Goal: Task Accomplishment & Management: Use online tool/utility

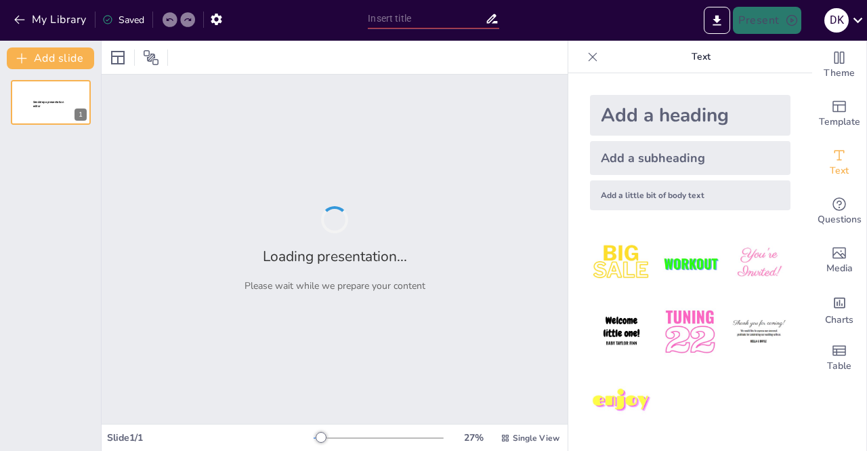
type input "New Sendsteps"
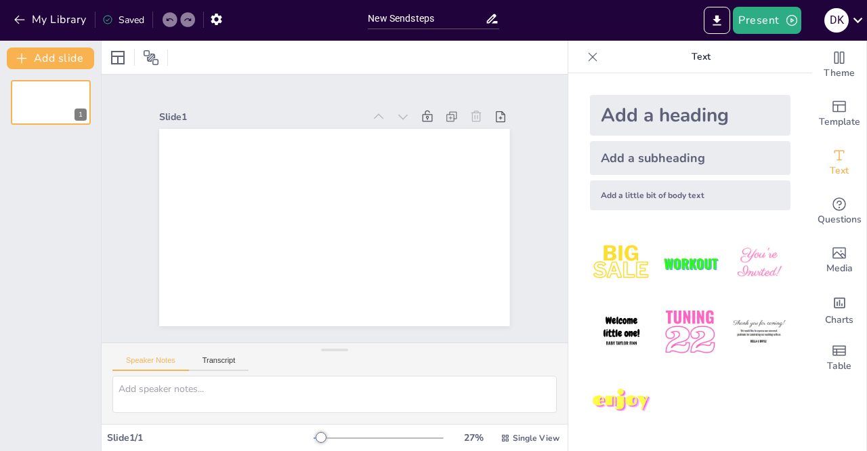
click at [670, 117] on div "Add a heading" at bounding box center [690, 115] width 201 height 41
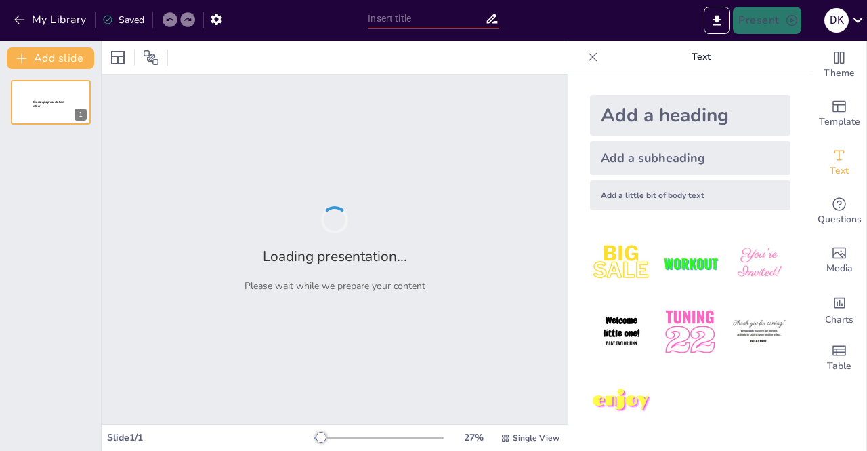
type input "Kebahagiaan dalam Mendengarkan dan Memelihara Firman [DEMOGRAPHIC_DATA]"
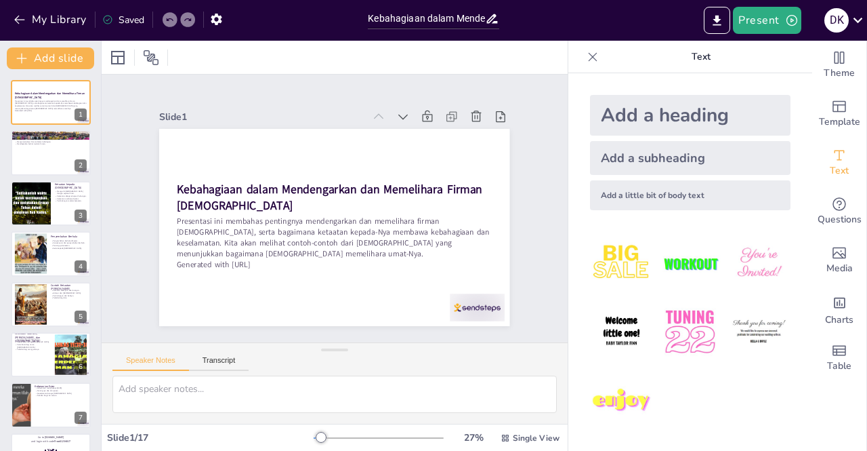
checkbox input "true"
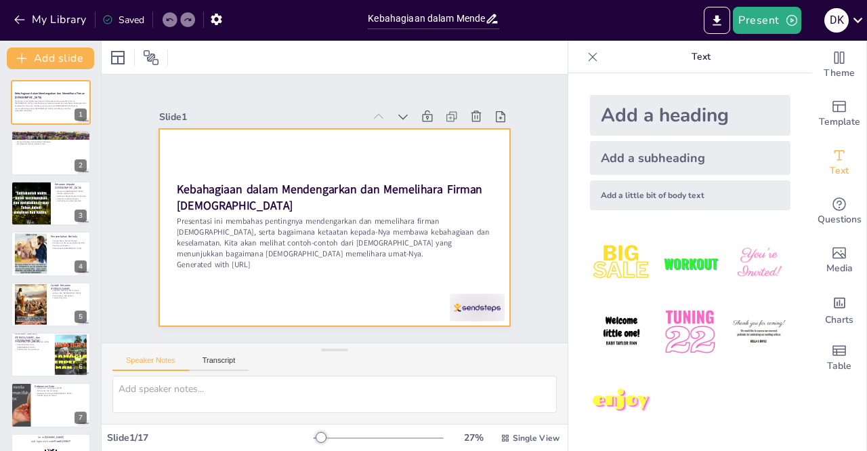
checkbox input "true"
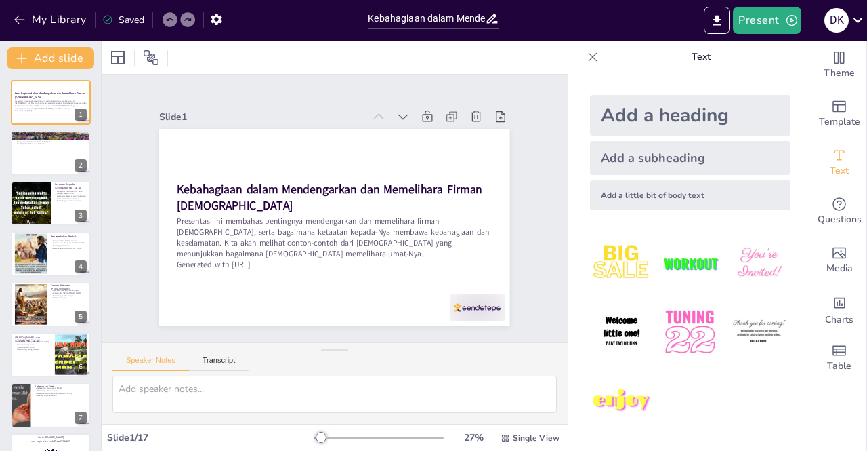
checkbox input "true"
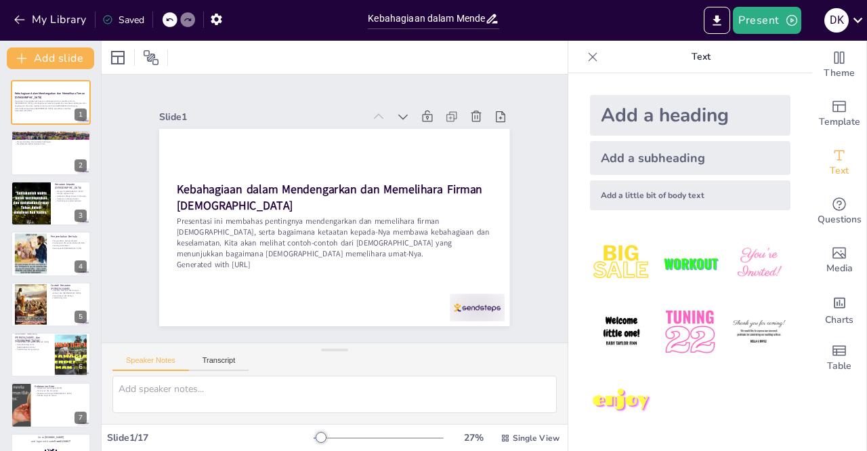
checkbox input "true"
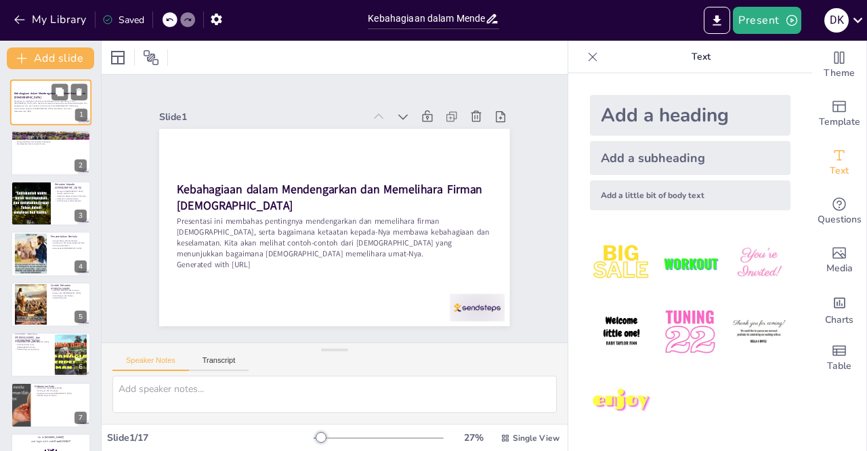
checkbox input "true"
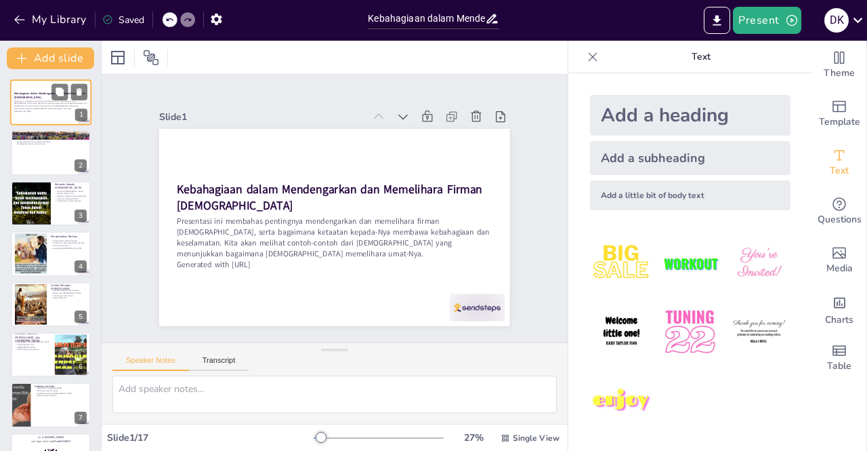
checkbox input "true"
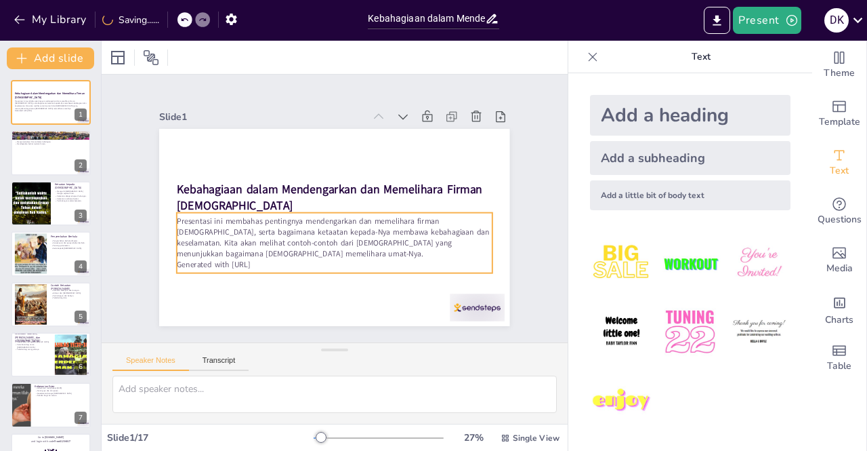
checkbox input "true"
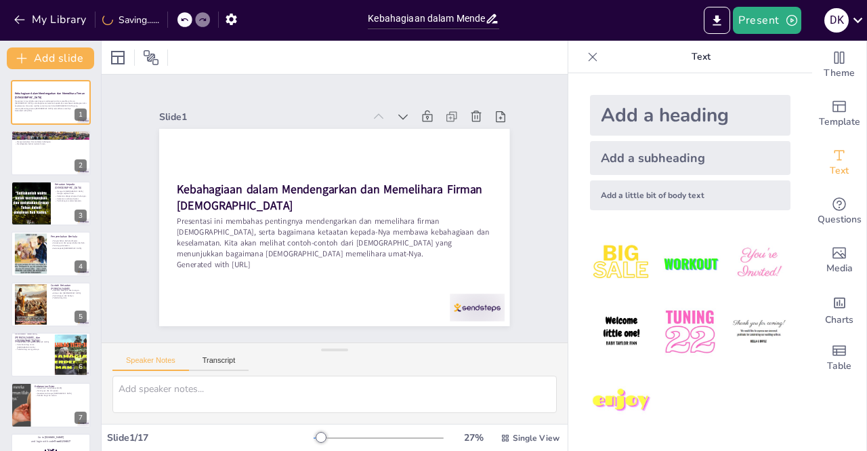
checkbox input "true"
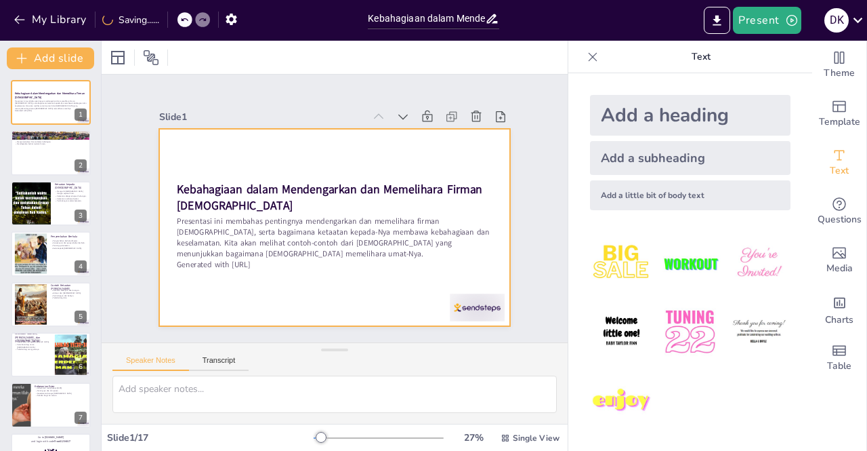
checkbox input "true"
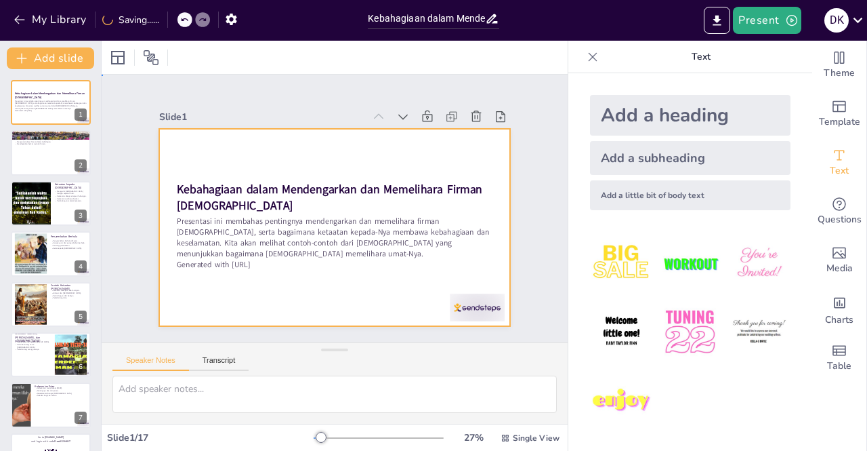
click at [198, 125] on div at bounding box center [346, 192] width 400 height 365
checkbox input "true"
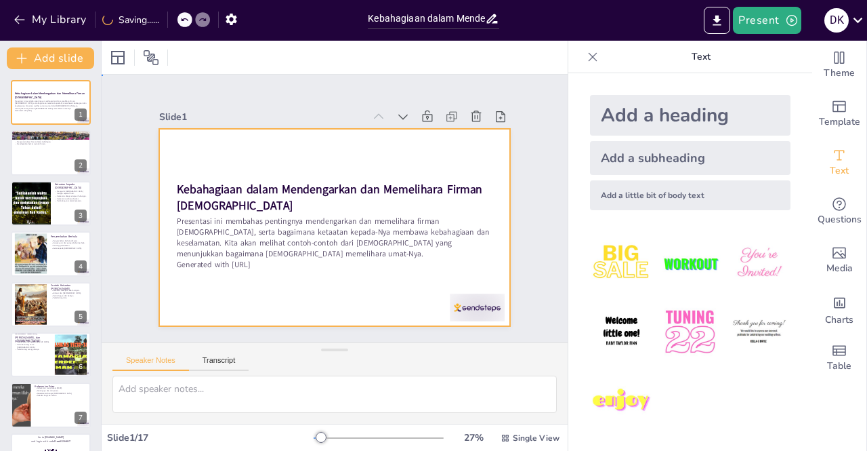
checkbox input "true"
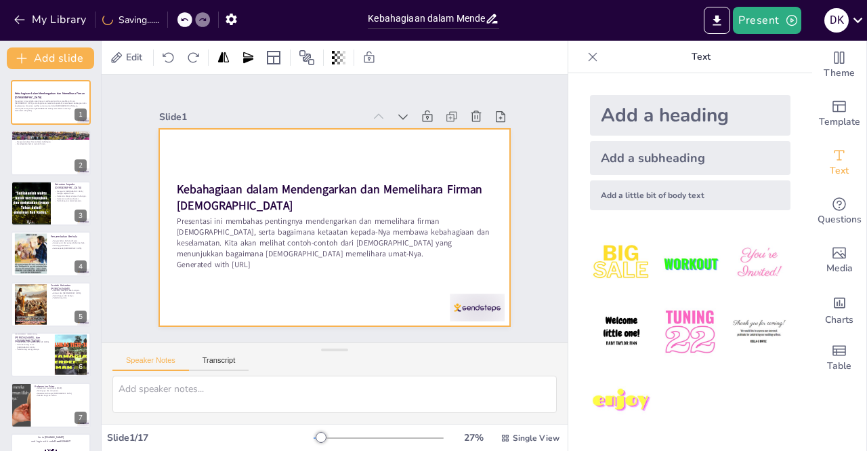
checkbox input "true"
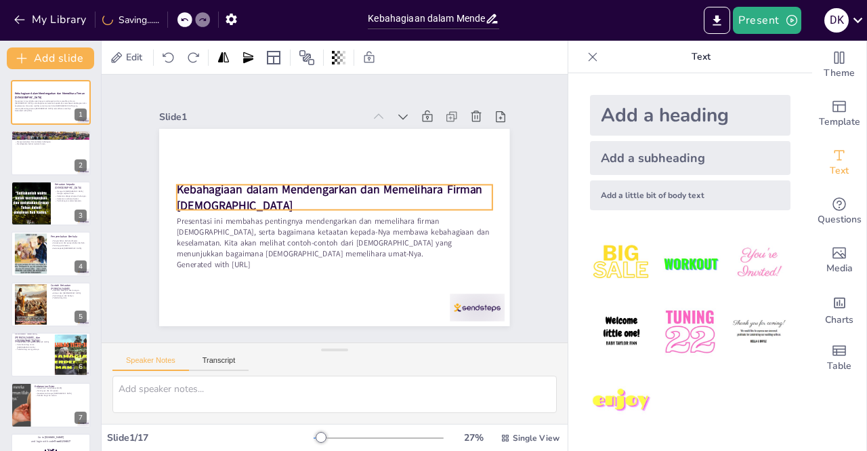
checkbox input "true"
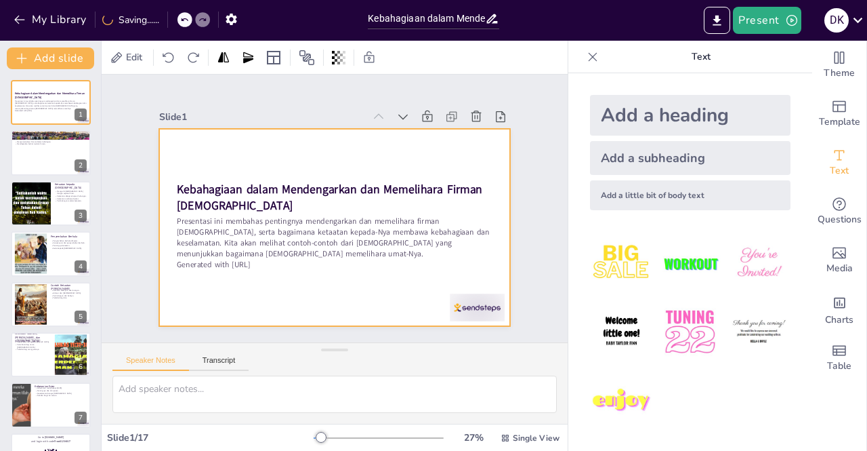
checkbox input "true"
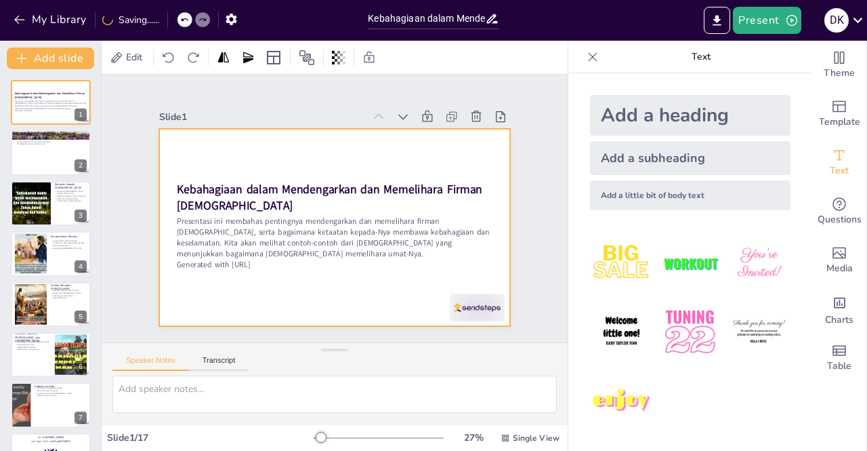
checkbox input "true"
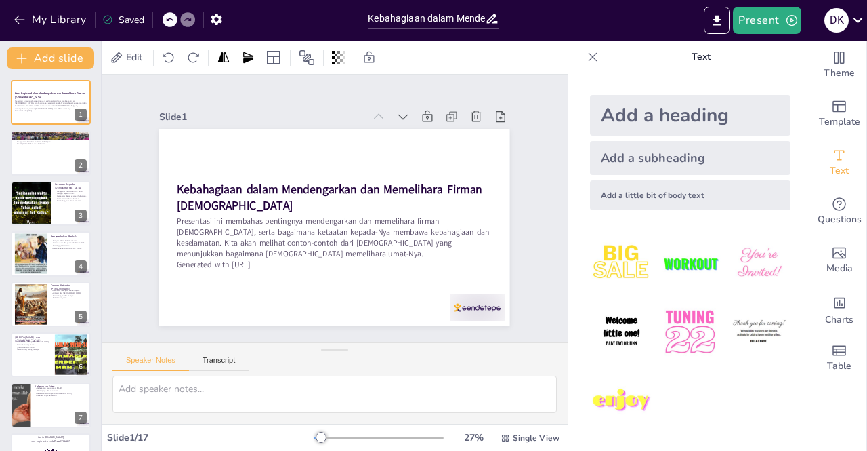
checkbox input "true"
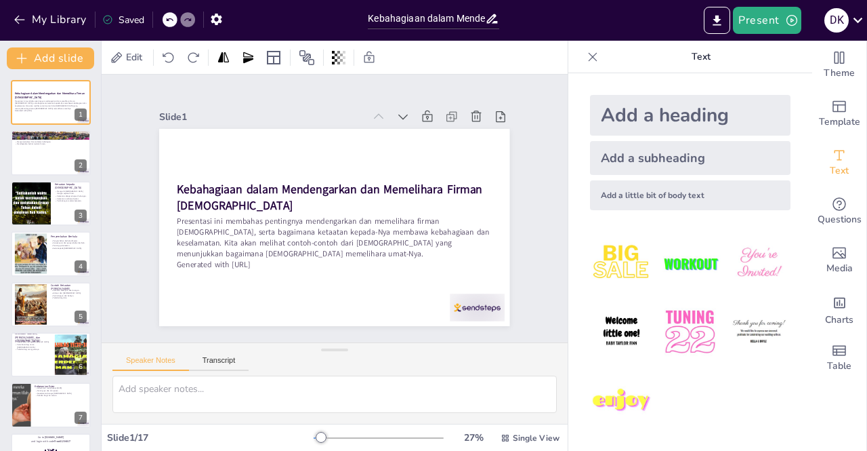
checkbox input "true"
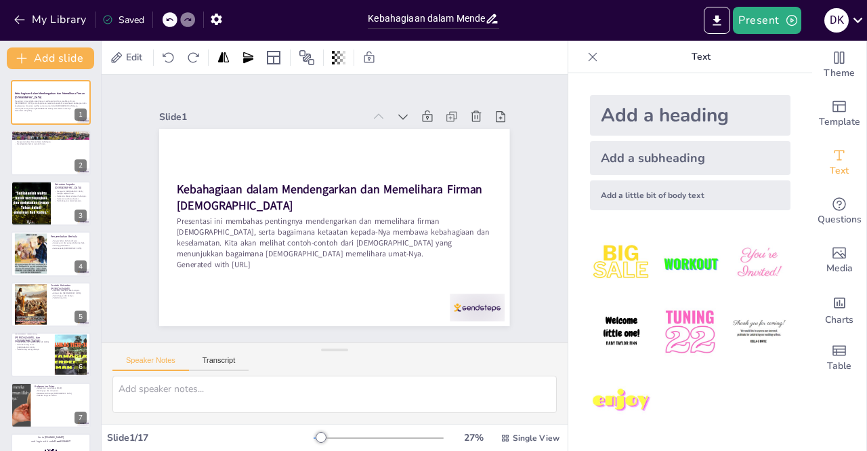
checkbox input "true"
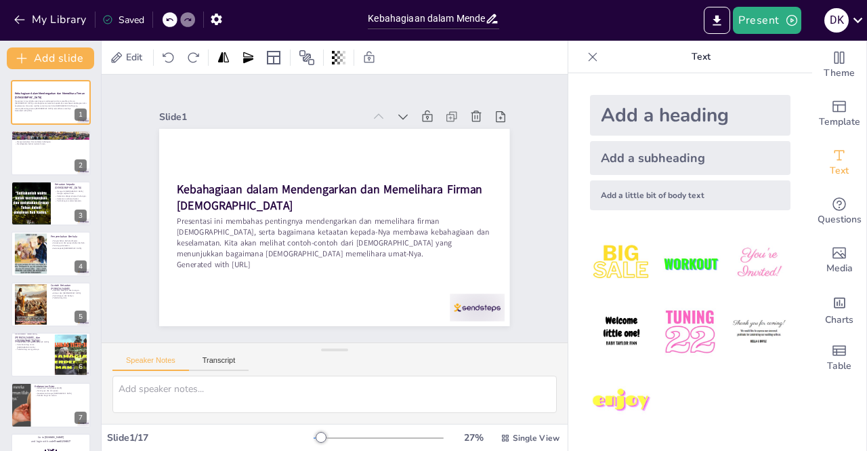
checkbox input "true"
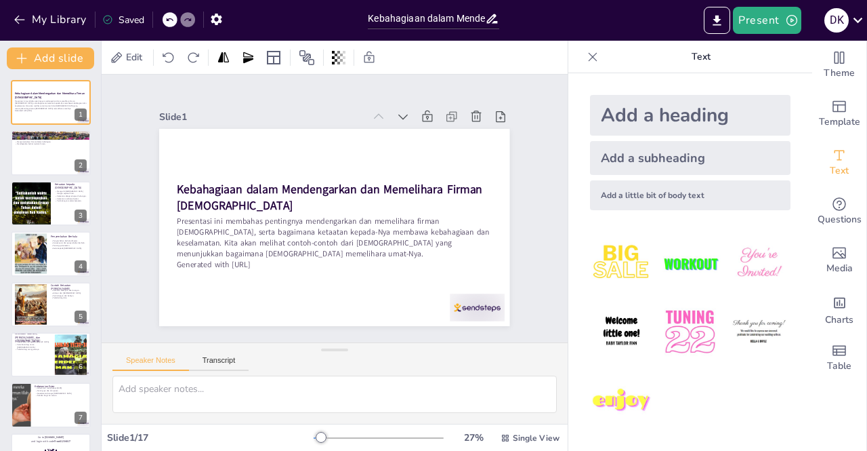
checkbox input "true"
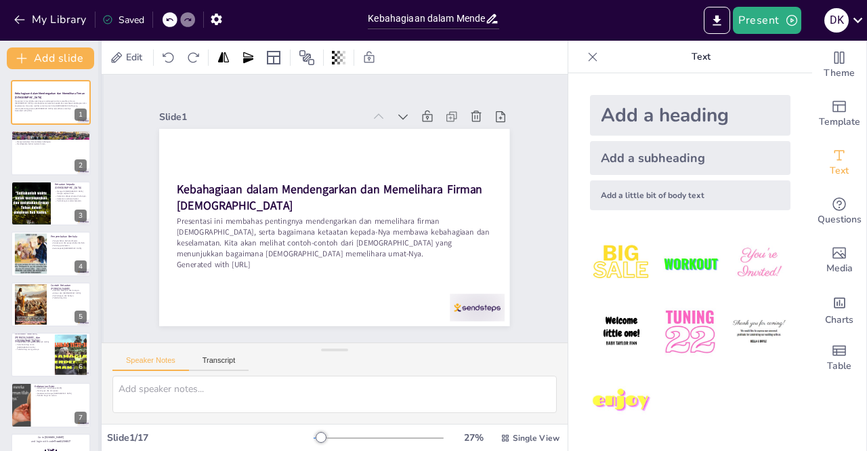
checkbox input "true"
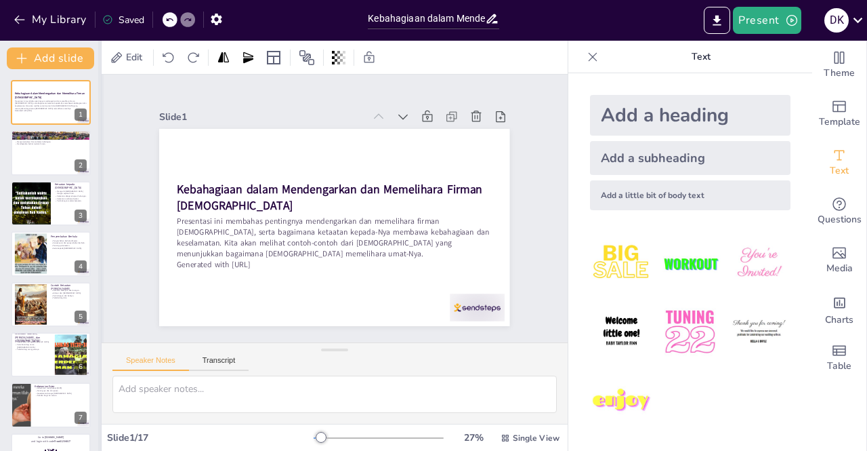
checkbox input "true"
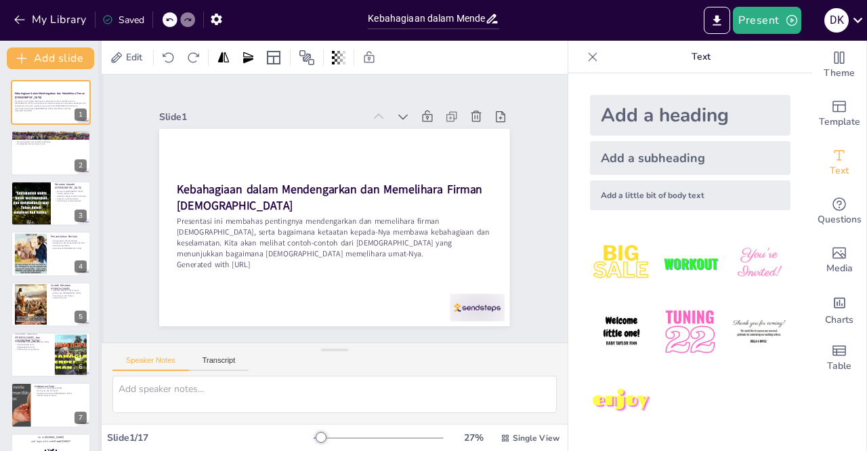
checkbox input "true"
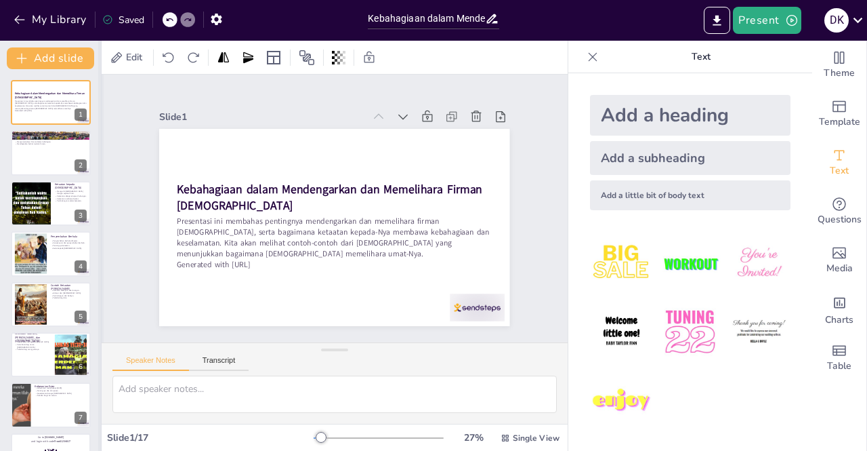
checkbox input "true"
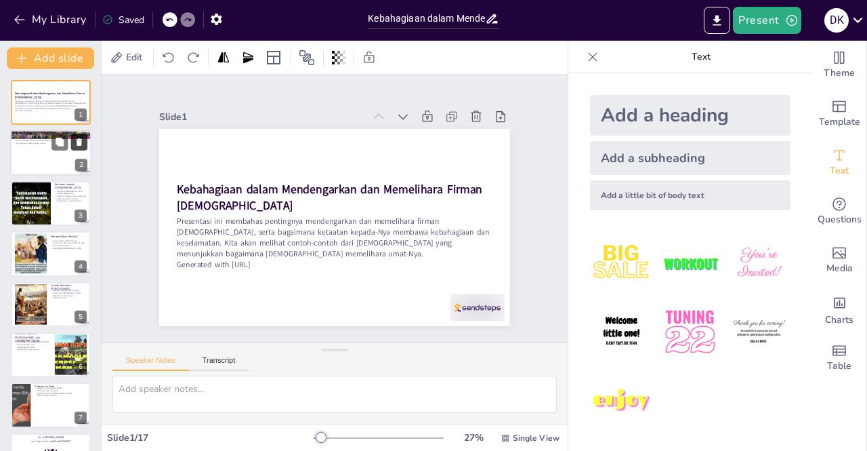
checkbox input "true"
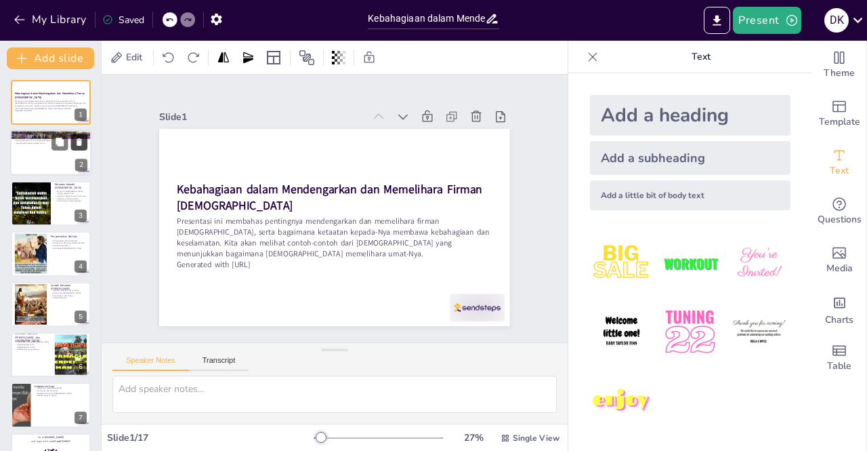
checkbox input "true"
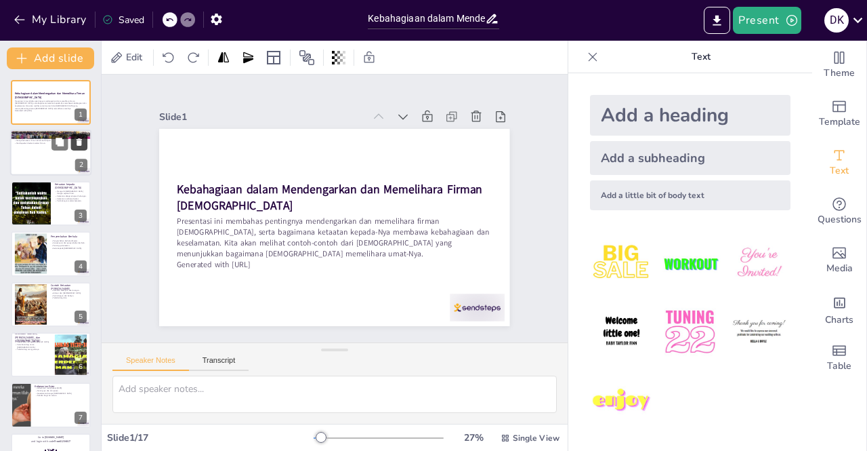
checkbox input "true"
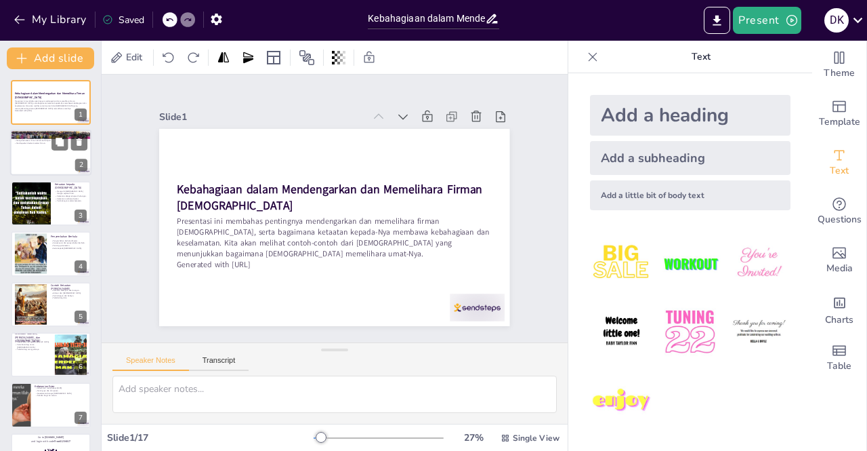
checkbox input "true"
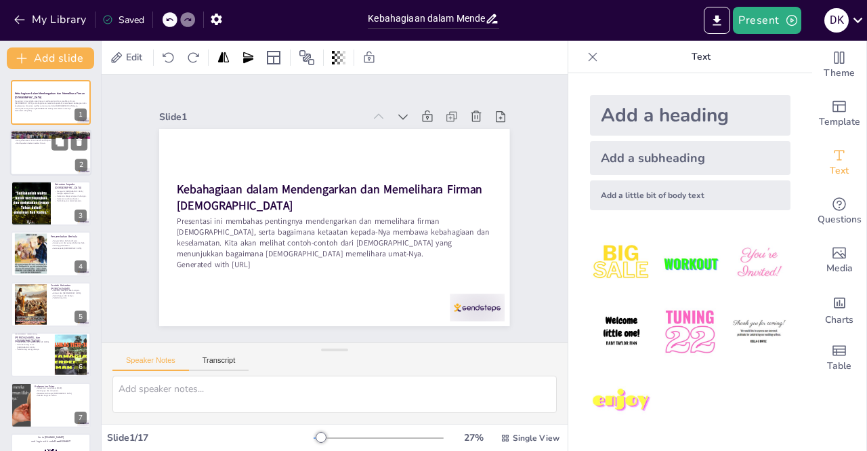
click at [28, 148] on div at bounding box center [50, 153] width 81 height 46
checkbox input "true"
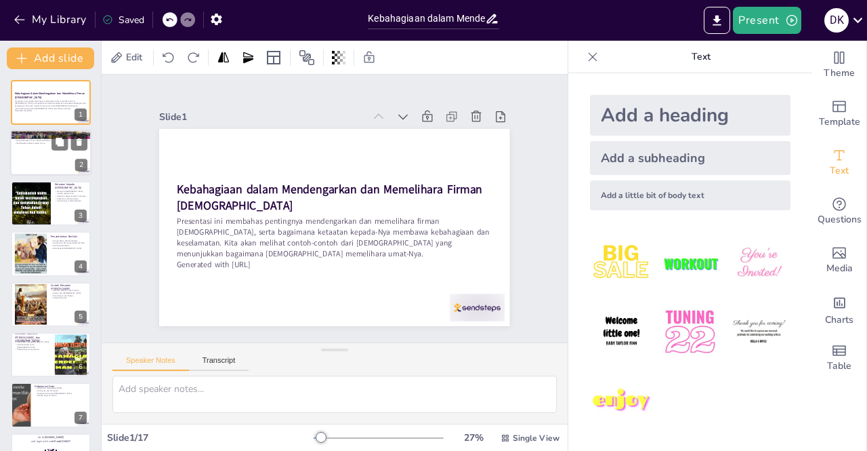
checkbox input "true"
type textarea "Mendengarkan firman [DEMOGRAPHIC_DATA] adalah langkah pertama menuju kebahagiaa…"
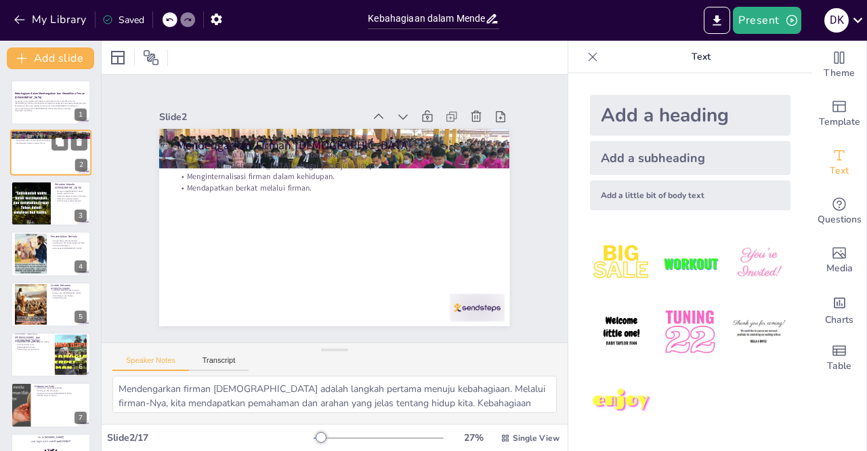
checkbox input "true"
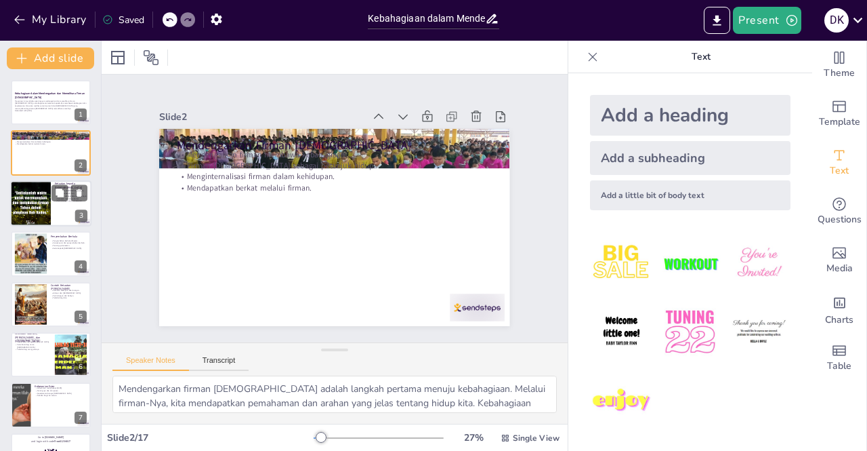
checkbox input "true"
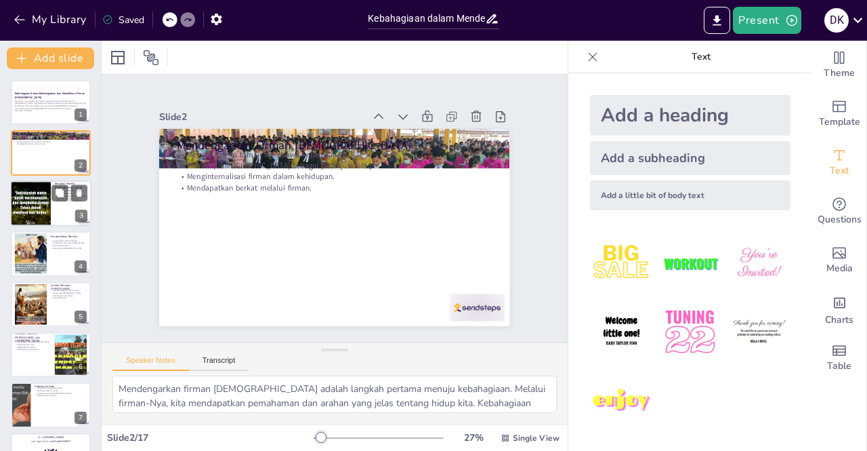
click at [28, 207] on div at bounding box center [30, 203] width 46 height 46
checkbox input "true"
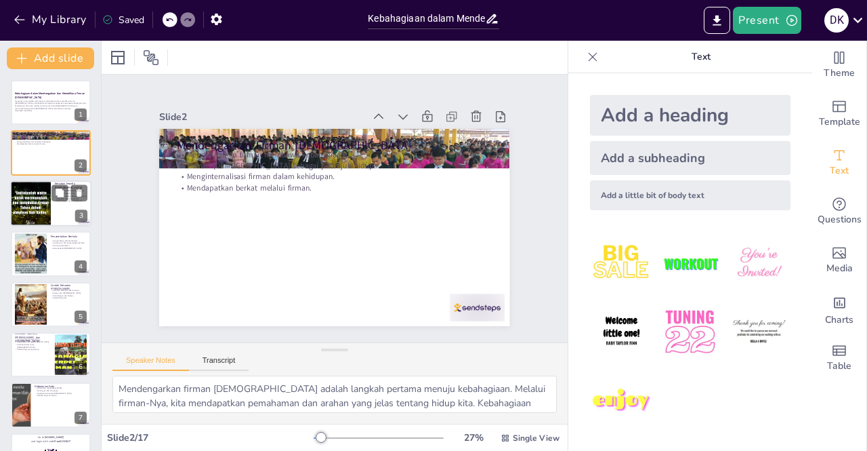
checkbox input "true"
type textarea "Mengasihi [DEMOGRAPHIC_DATA] dengan sepenuh hati adalah dasar dari ketaatan kit…"
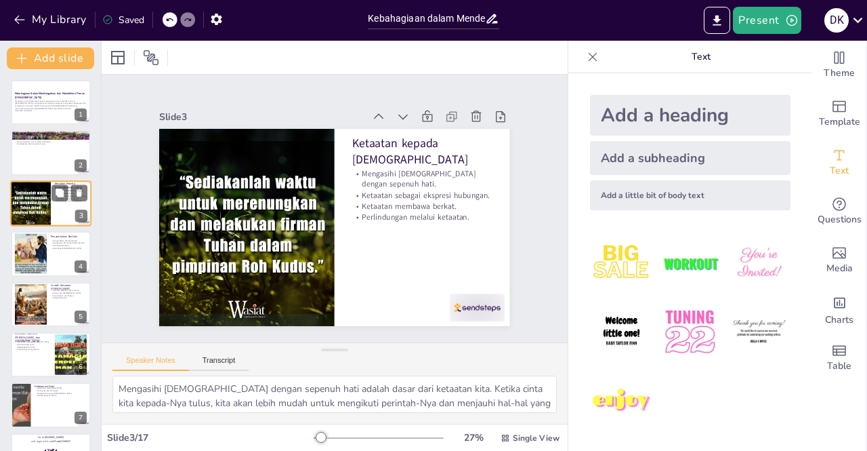
checkbox input "true"
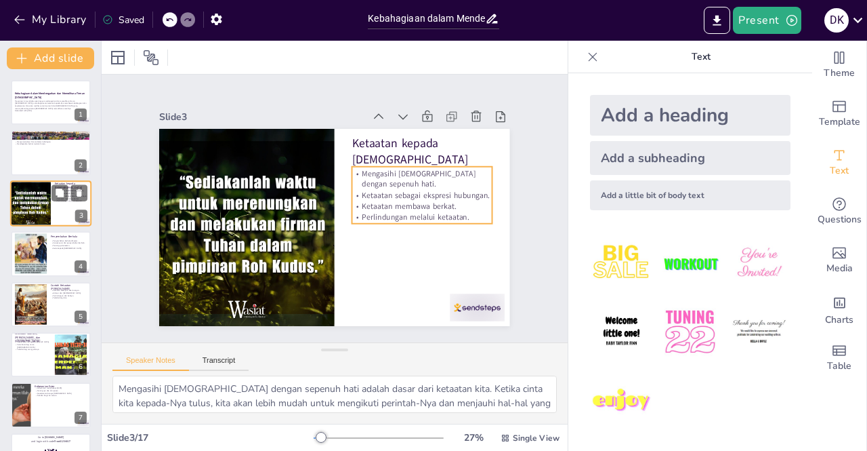
checkbox input "true"
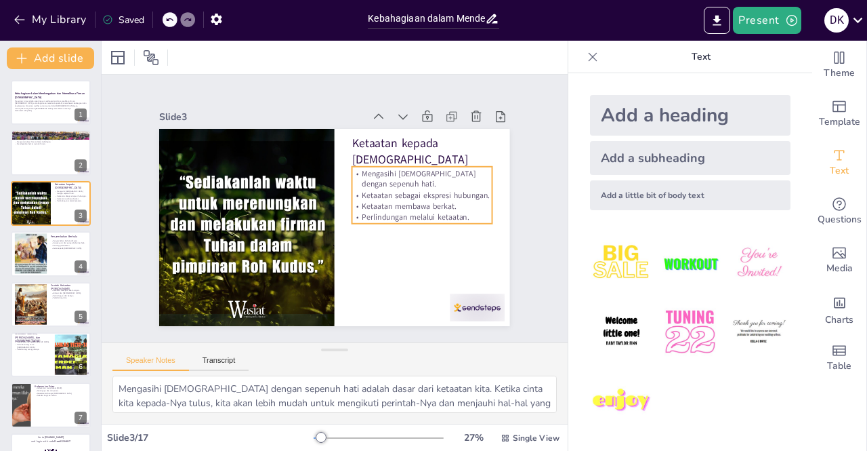
checkbox input "true"
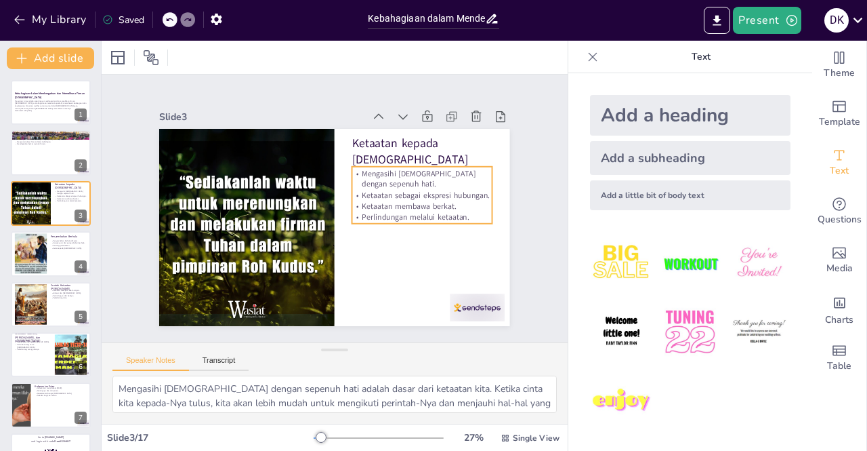
checkbox input "true"
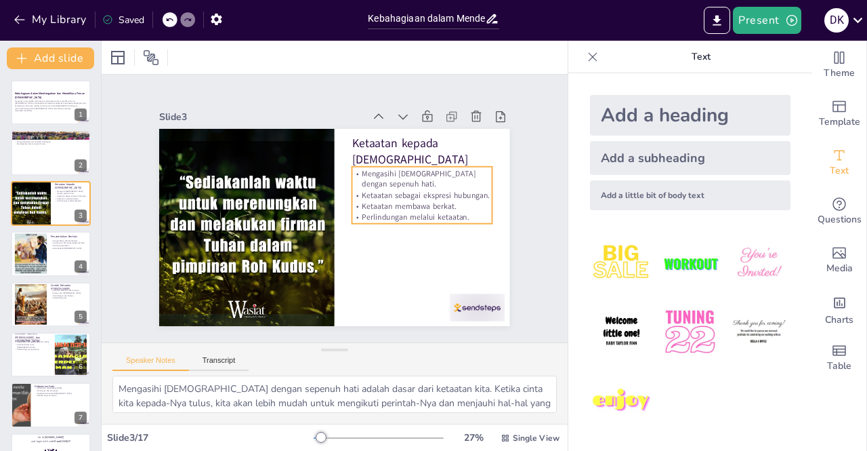
checkbox input "true"
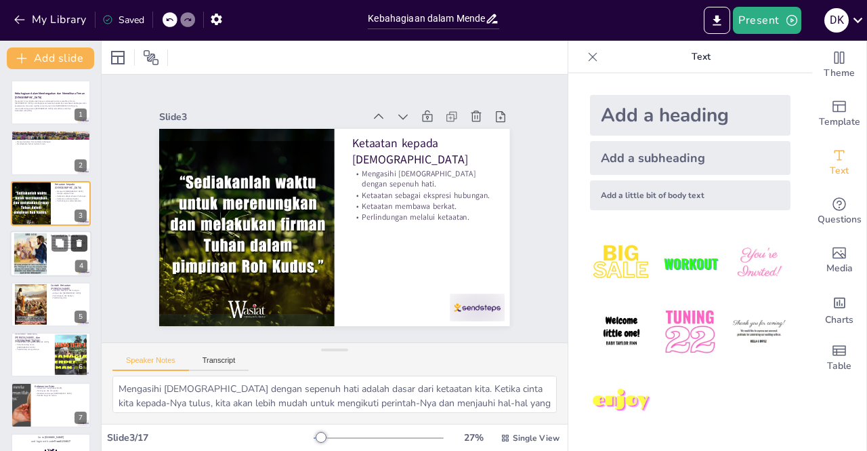
checkbox input "true"
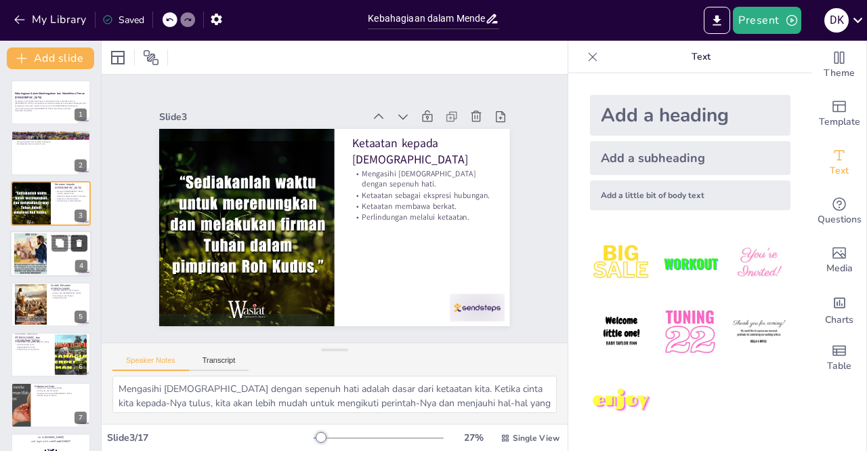
checkbox input "true"
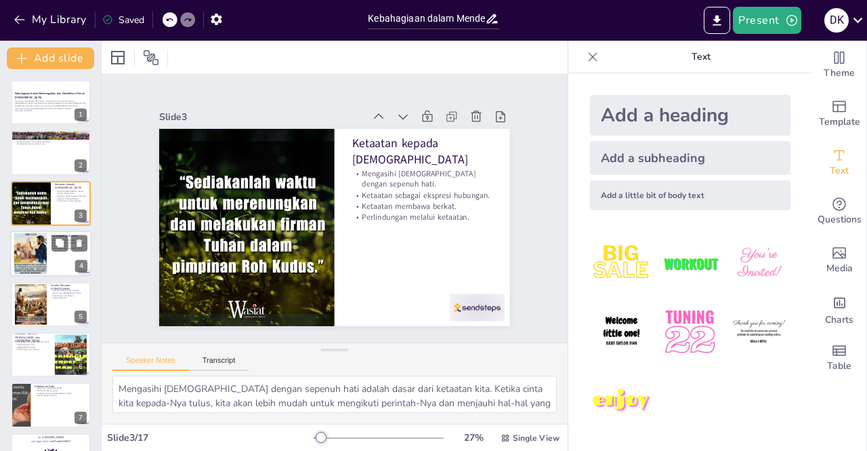
checkbox input "true"
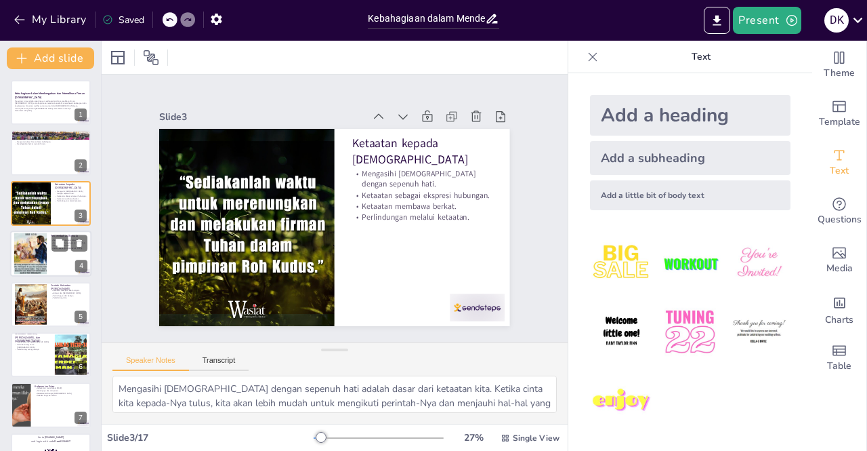
checkbox input "true"
click at [34, 250] on div at bounding box center [29, 253] width 41 height 41
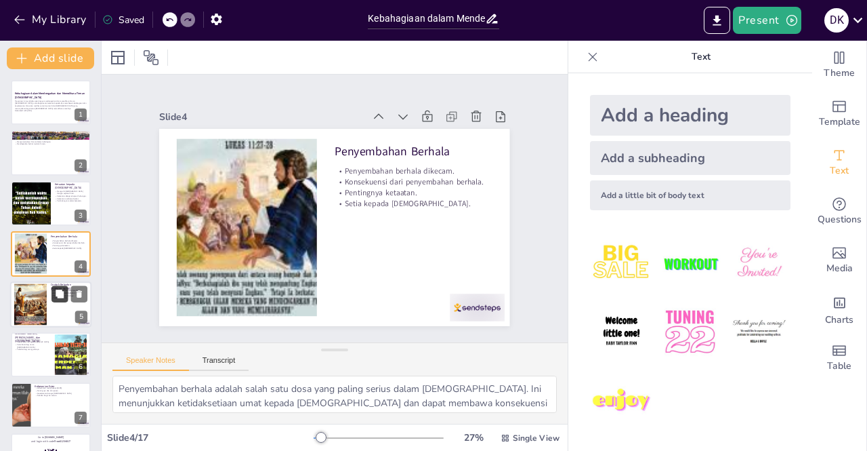
click at [55, 291] on icon at bounding box center [59, 293] width 9 height 9
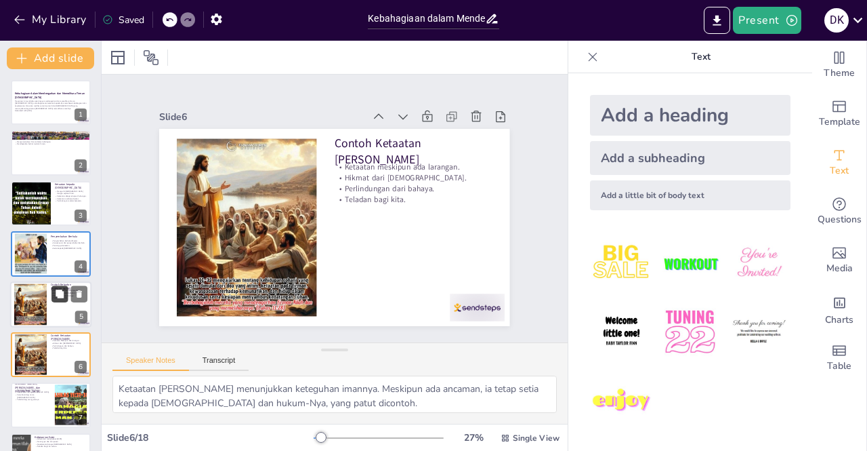
scroll to position [94, 0]
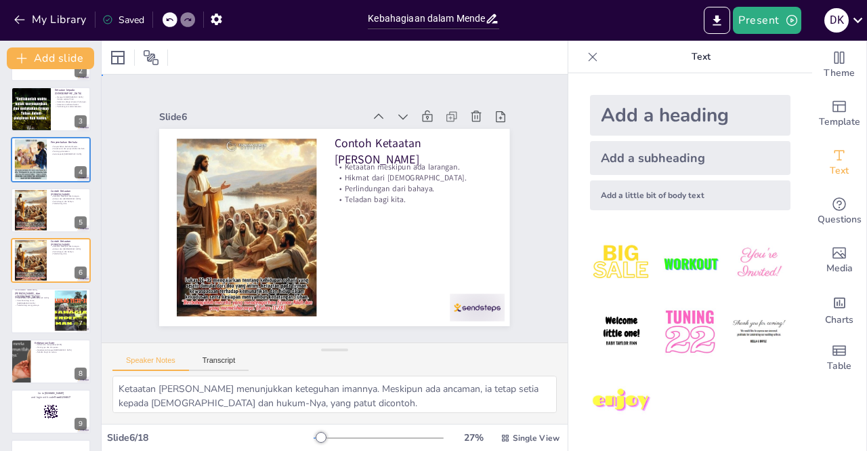
click at [164, 121] on div "Slide 6 Contoh Ketaatan [PERSON_NAME] meskipun ada larangan. Hikmat dari [DEMOG…" at bounding box center [334, 216] width 350 height 219
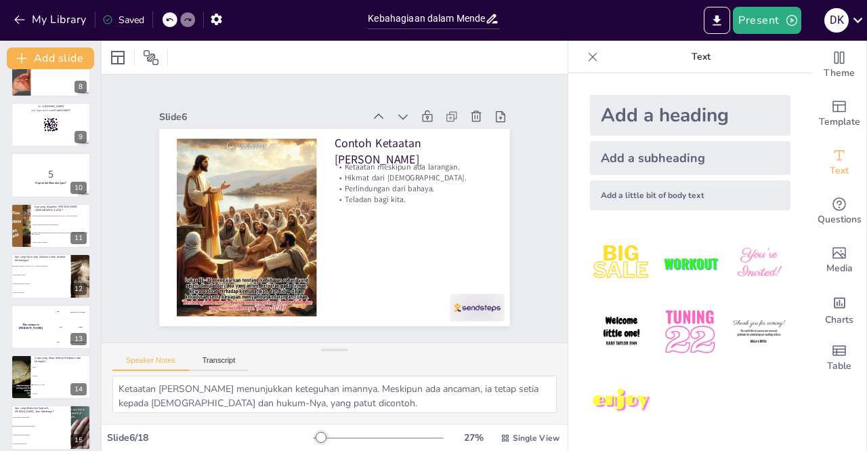
scroll to position [375, 0]
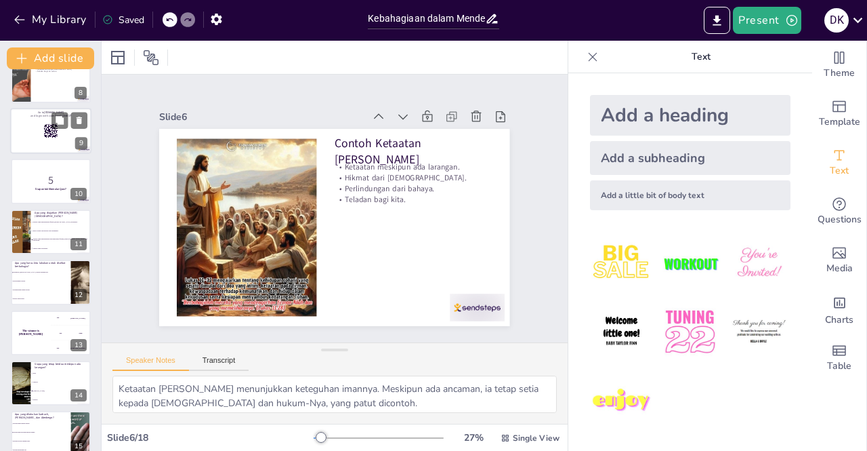
click at [47, 116] on p "and login with code Free61234817" at bounding box center [50, 116] width 73 height 4
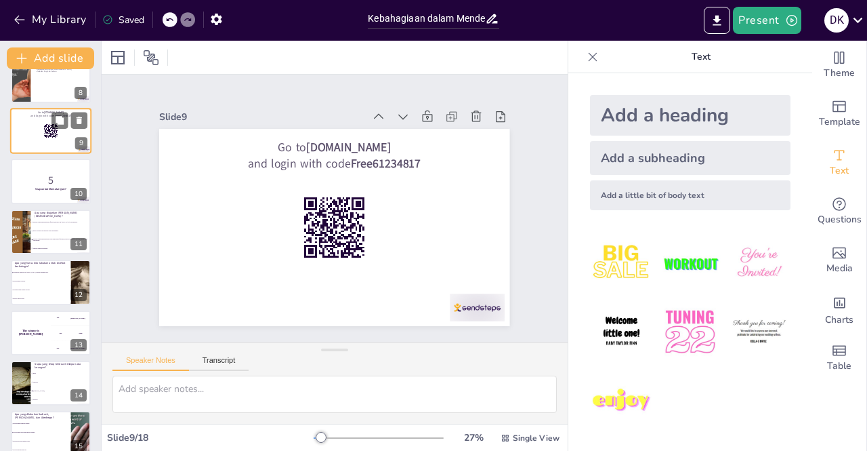
scroll to position [245, 0]
